Goal: Check status: Check status

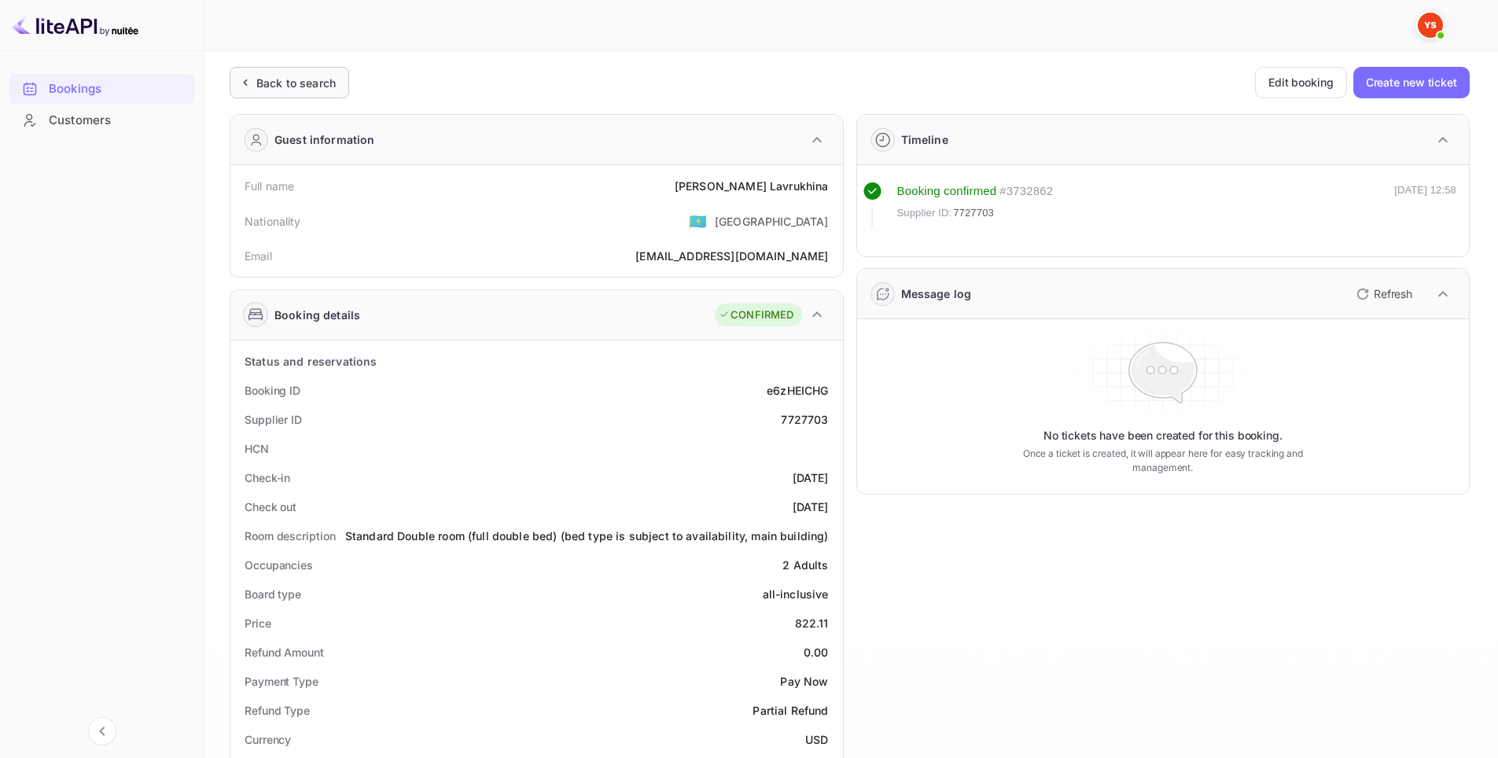
click at [270, 83] on div "Back to search" at bounding box center [295, 83] width 79 height 17
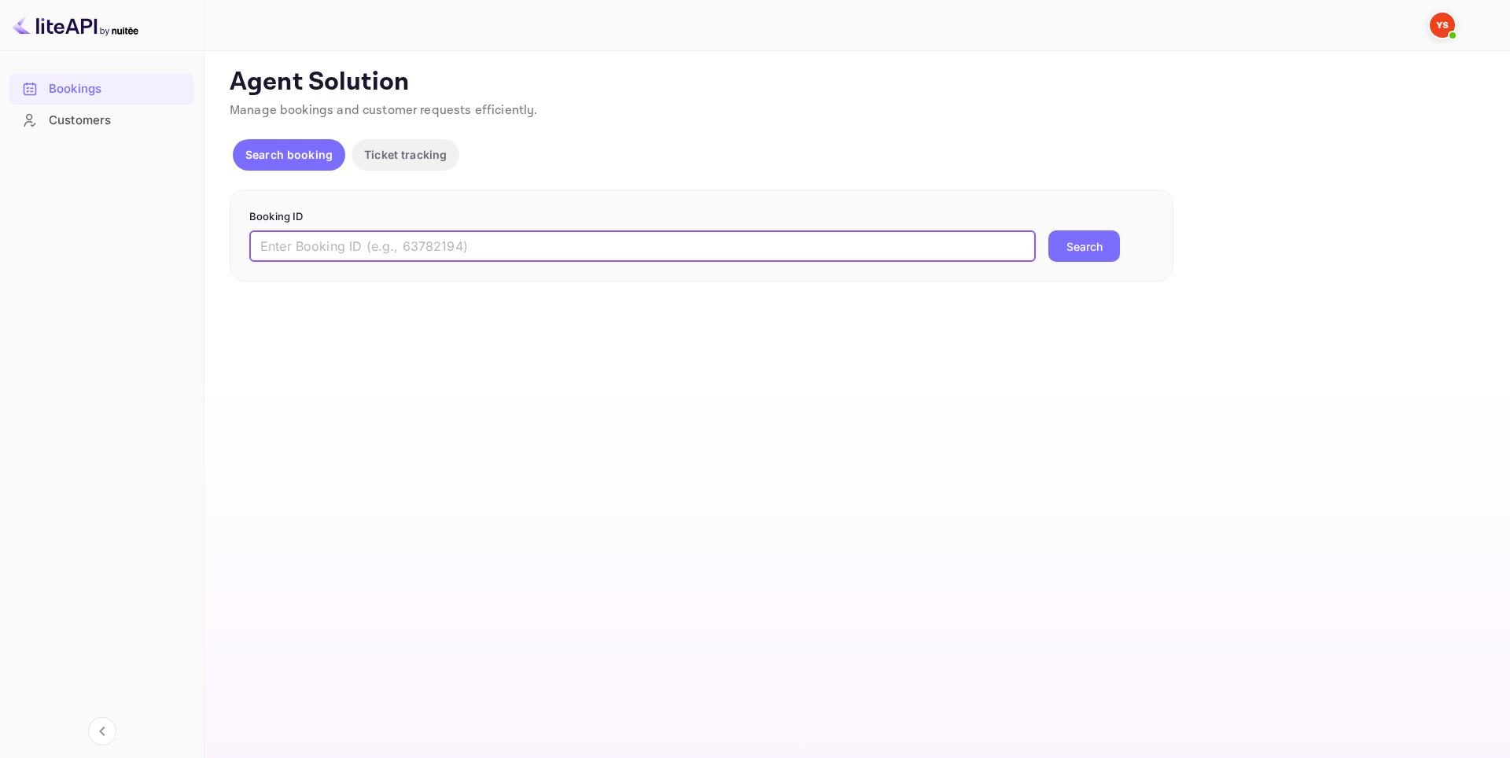
click at [489, 244] on input "text" at bounding box center [642, 245] width 786 height 31
paste input "9632118"
type input "9632118"
click at [1072, 239] on button "Search" at bounding box center [1084, 245] width 72 height 31
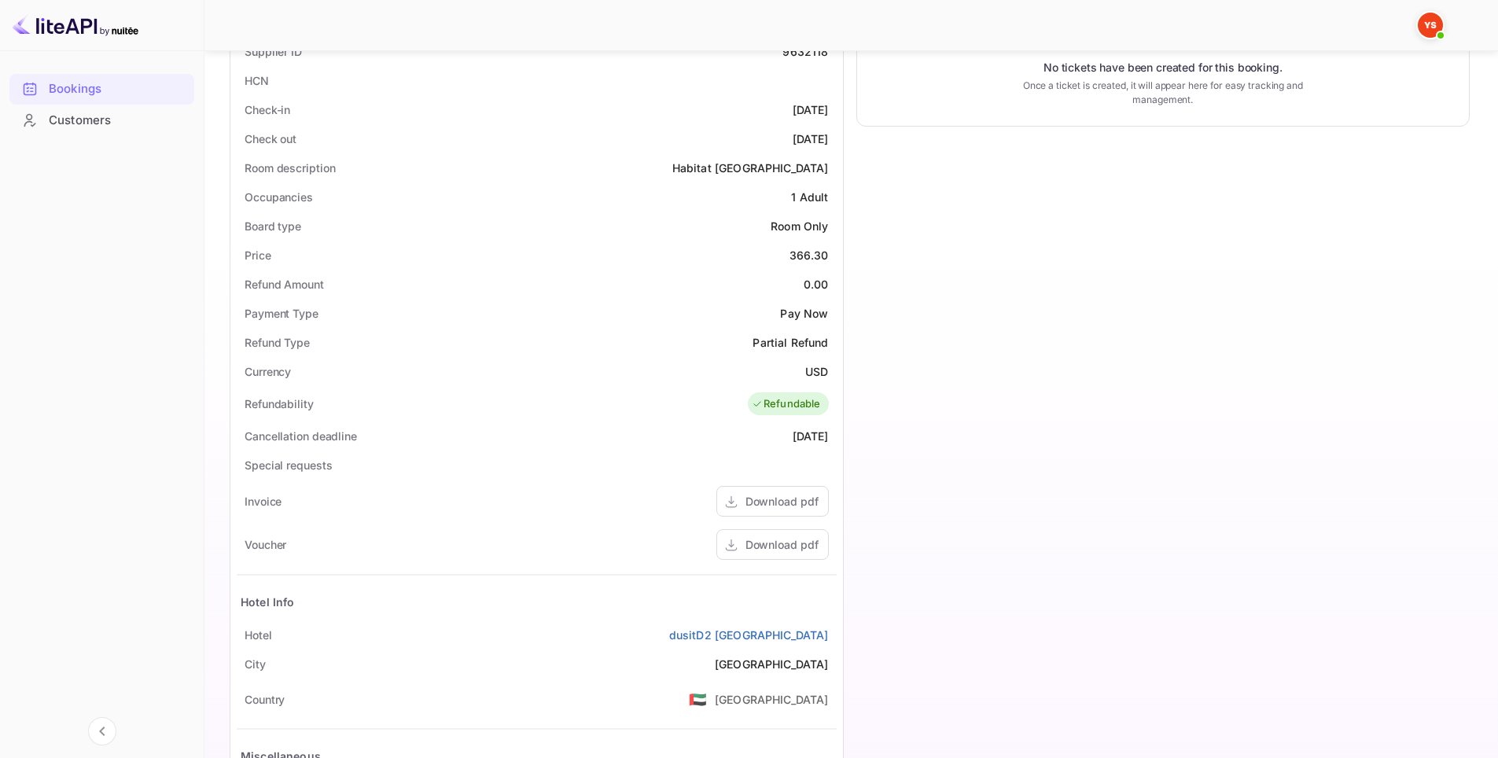
scroll to position [430, 0]
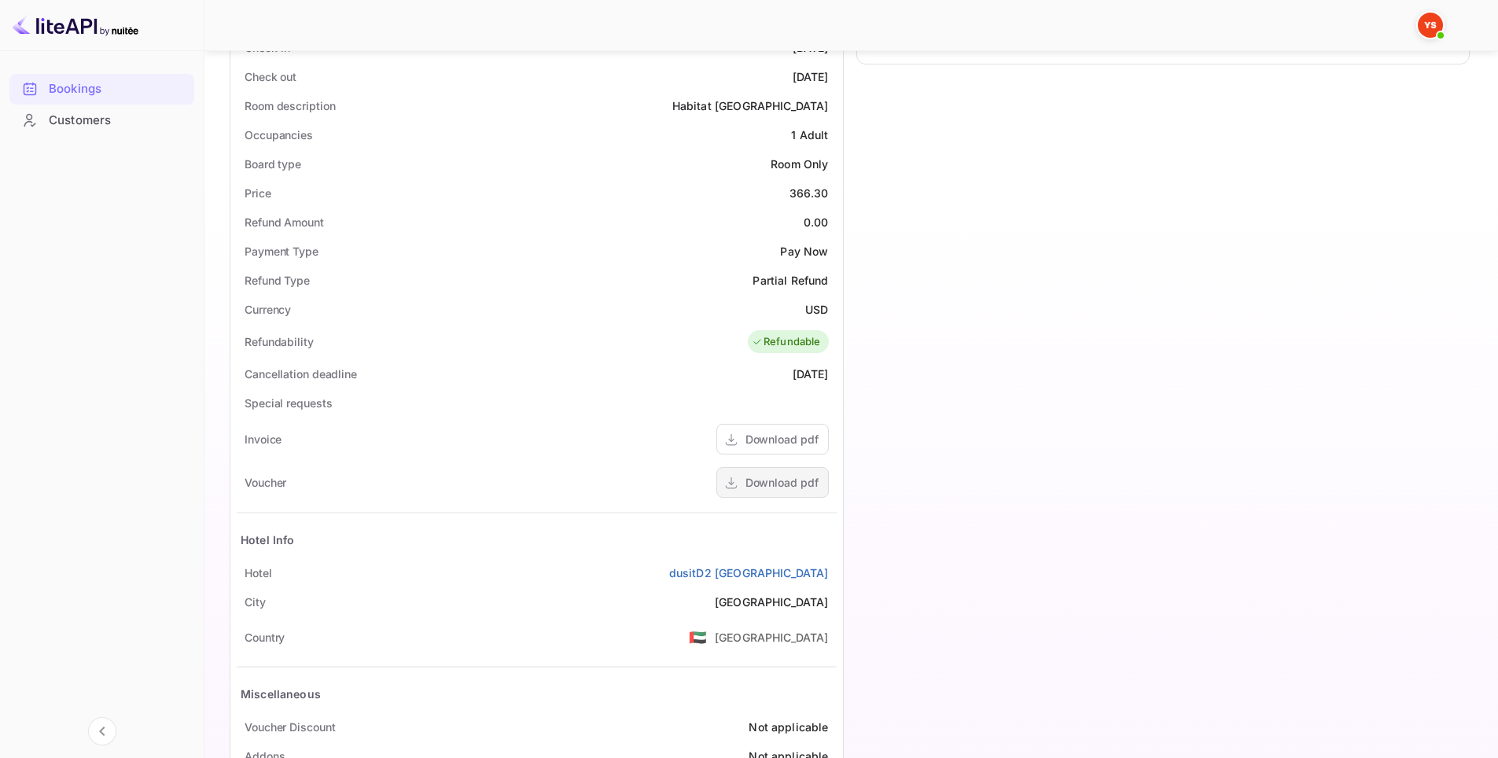
click at [788, 483] on div "Download pdf" at bounding box center [781, 482] width 73 height 17
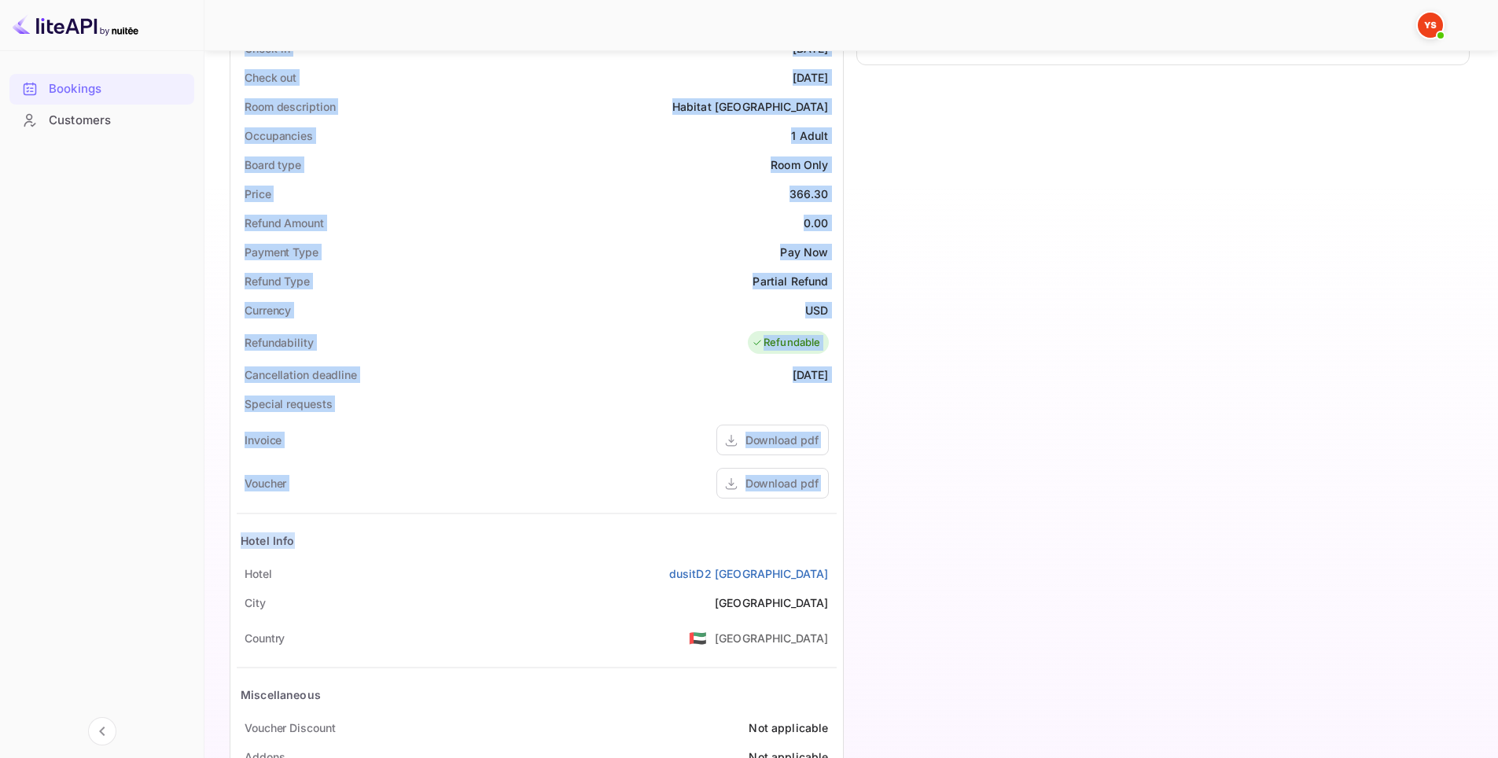
scroll to position [472, 0]
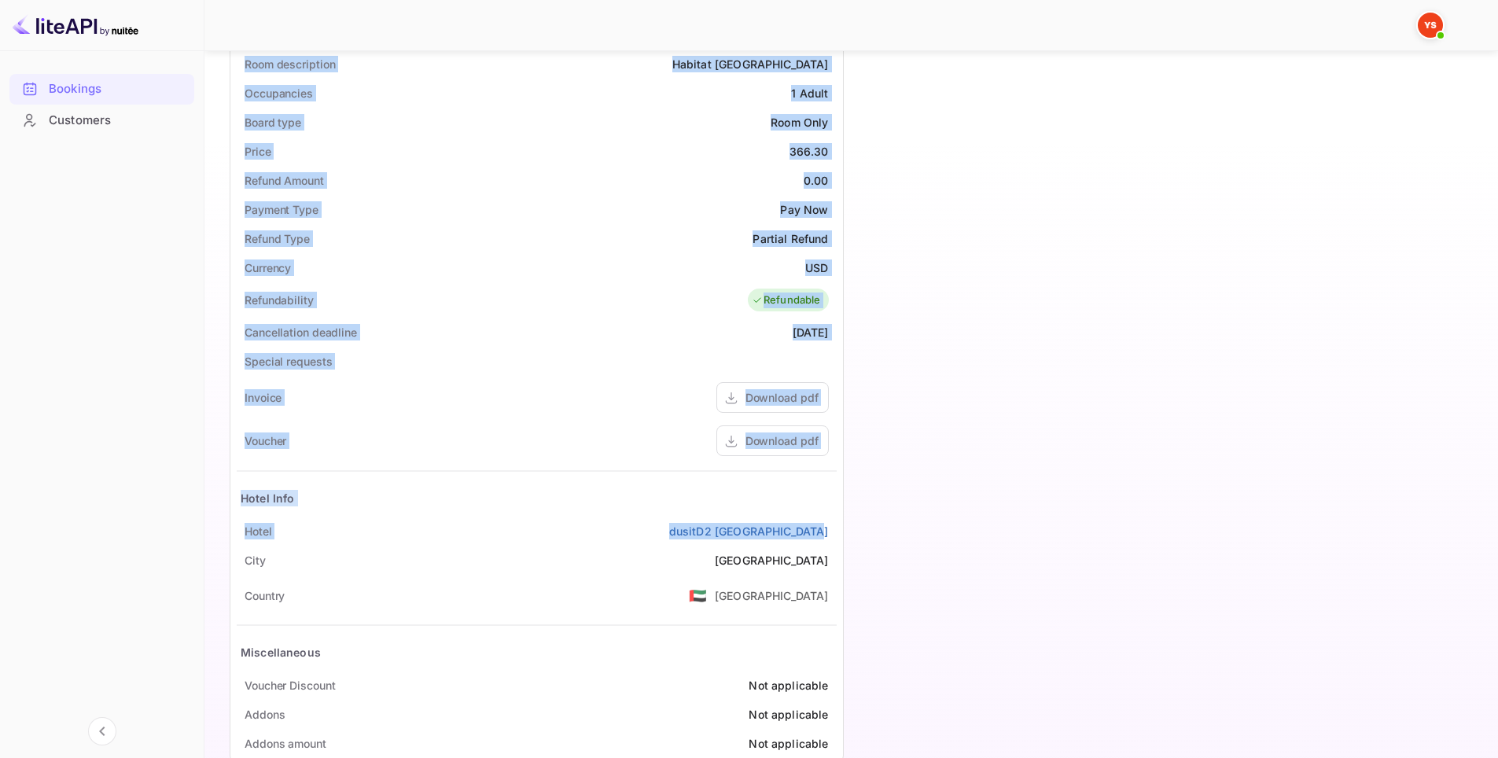
drag, startPoint x: 307, startPoint y: 200, endPoint x: 834, endPoint y: 528, distance: 620.5
click at [834, 528] on div "Ticket Affiliate URL https://www.nuitee.com/ Business partner name Nuitee Trave…" at bounding box center [851, 185] width 1256 height 1181
copy div "Full name Speakeasy World Nationality 🇰🇿 Kazakhstan Email worldspeakeasy@yandex…"
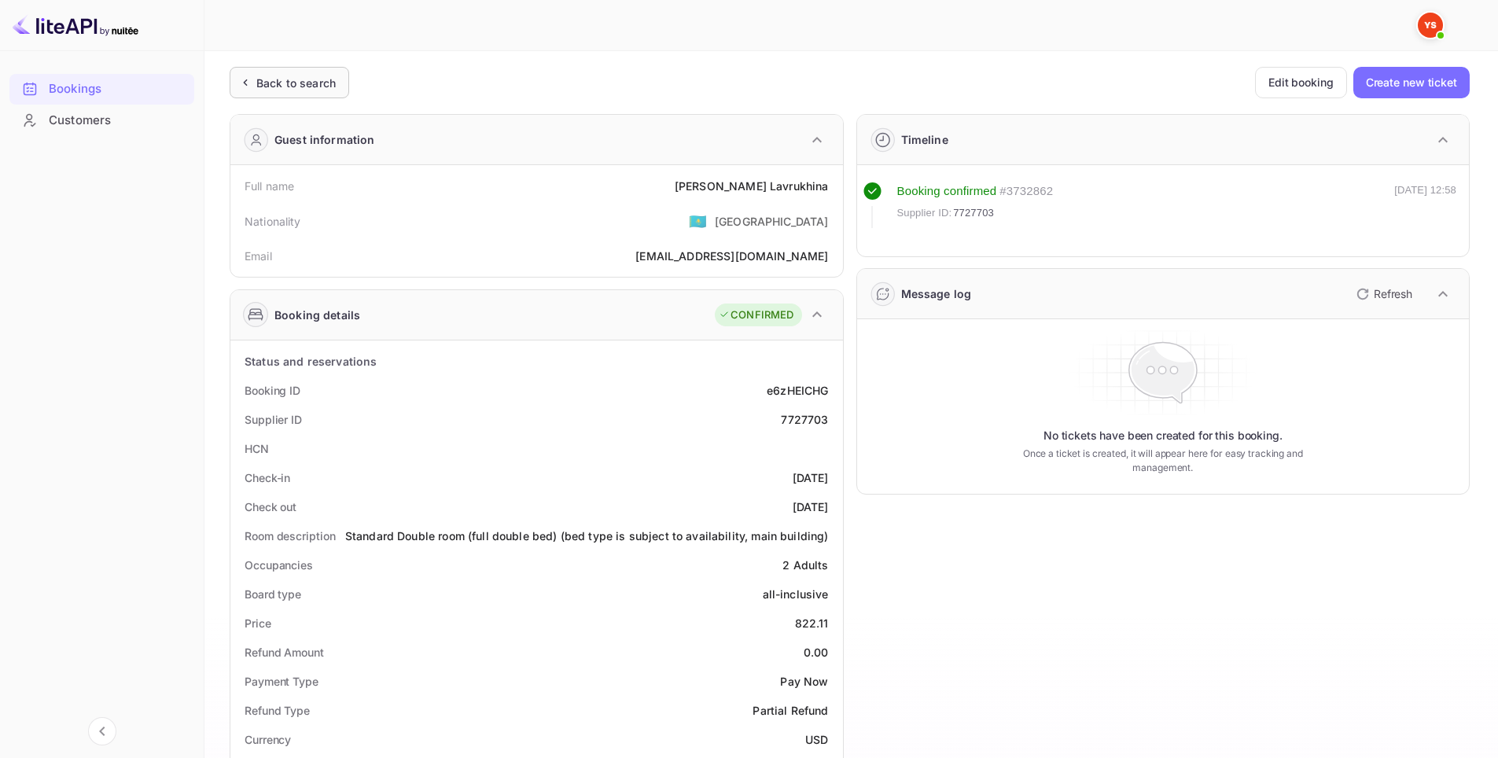
click at [316, 88] on div "Back to search" at bounding box center [295, 83] width 79 height 17
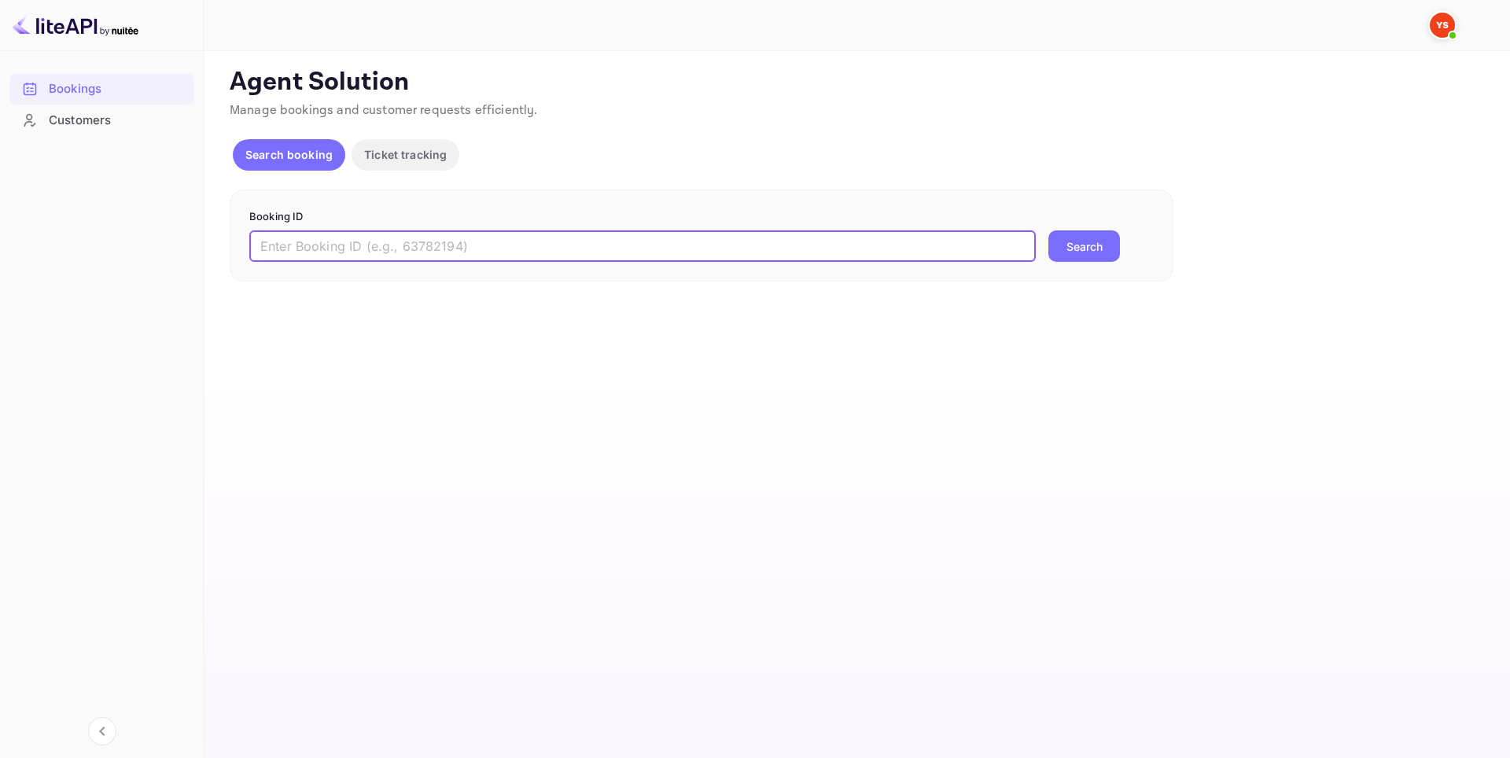
click at [517, 255] on input "text" at bounding box center [642, 245] width 786 height 31
paste input "9542245"
type input "9542245"
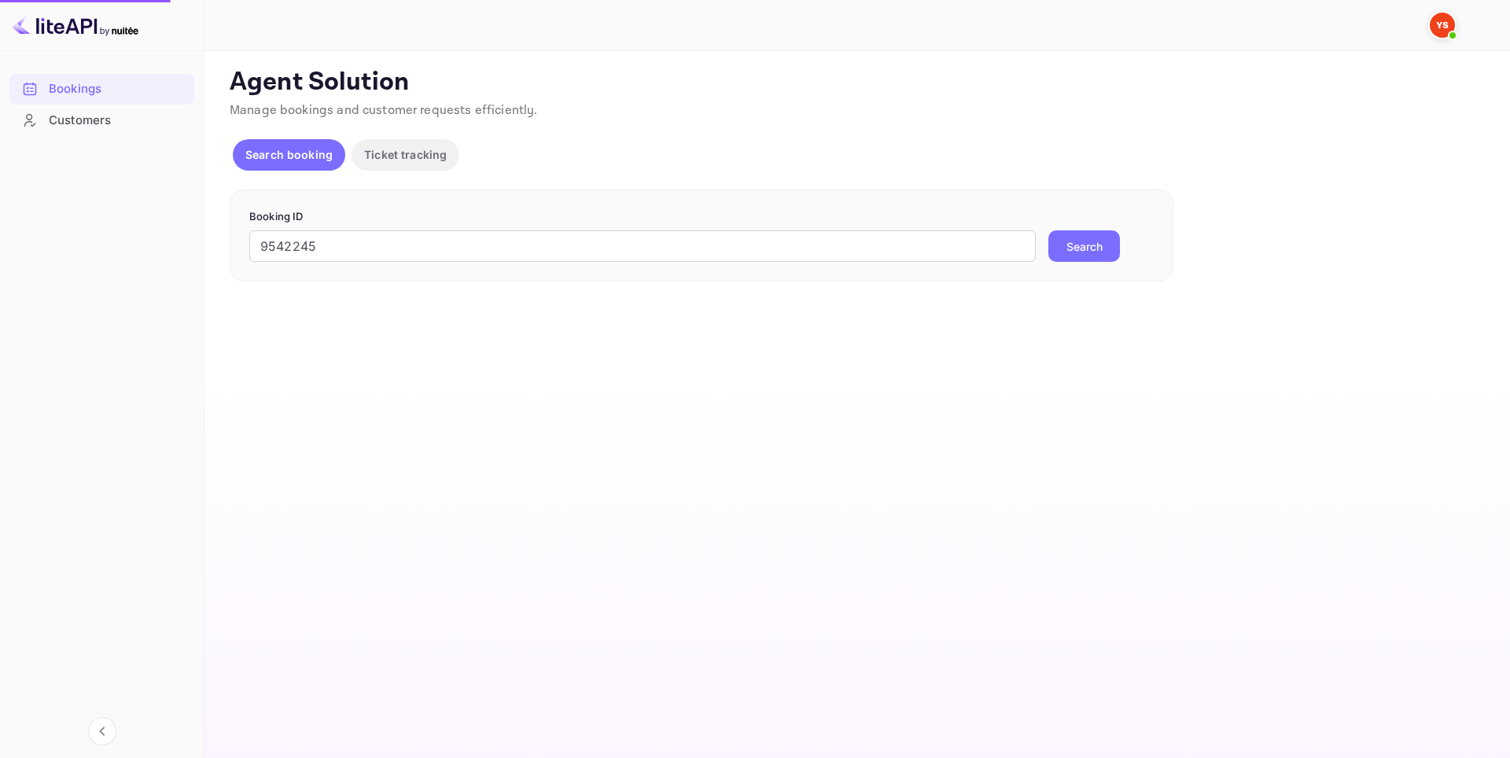
click at [1100, 249] on button "Search" at bounding box center [1084, 245] width 72 height 31
